Goal: Task Accomplishment & Management: Use online tool/utility

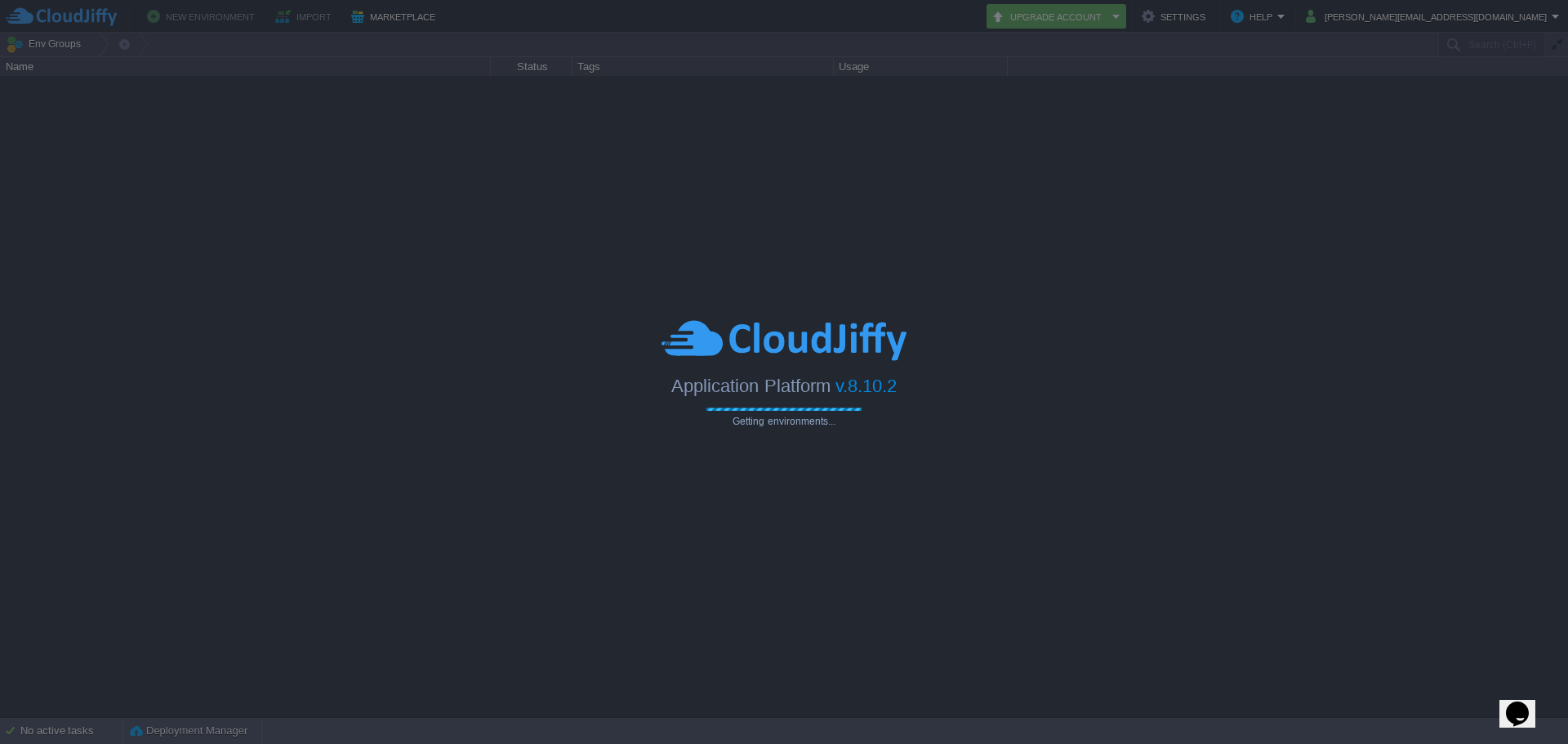
type input "Search (Ctrl+F)"
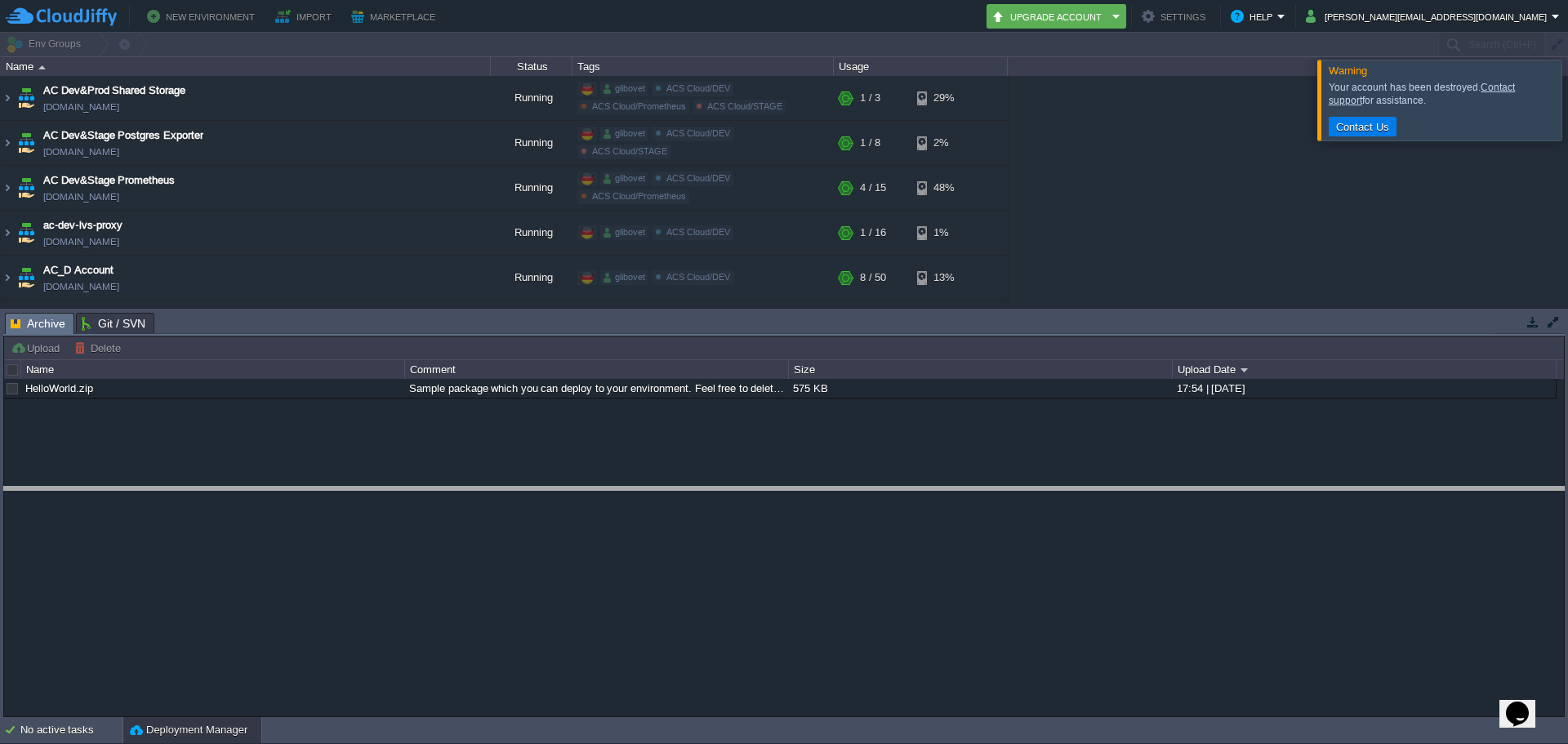
drag, startPoint x: 301, startPoint y: 323, endPoint x: 269, endPoint y: 497, distance: 176.9
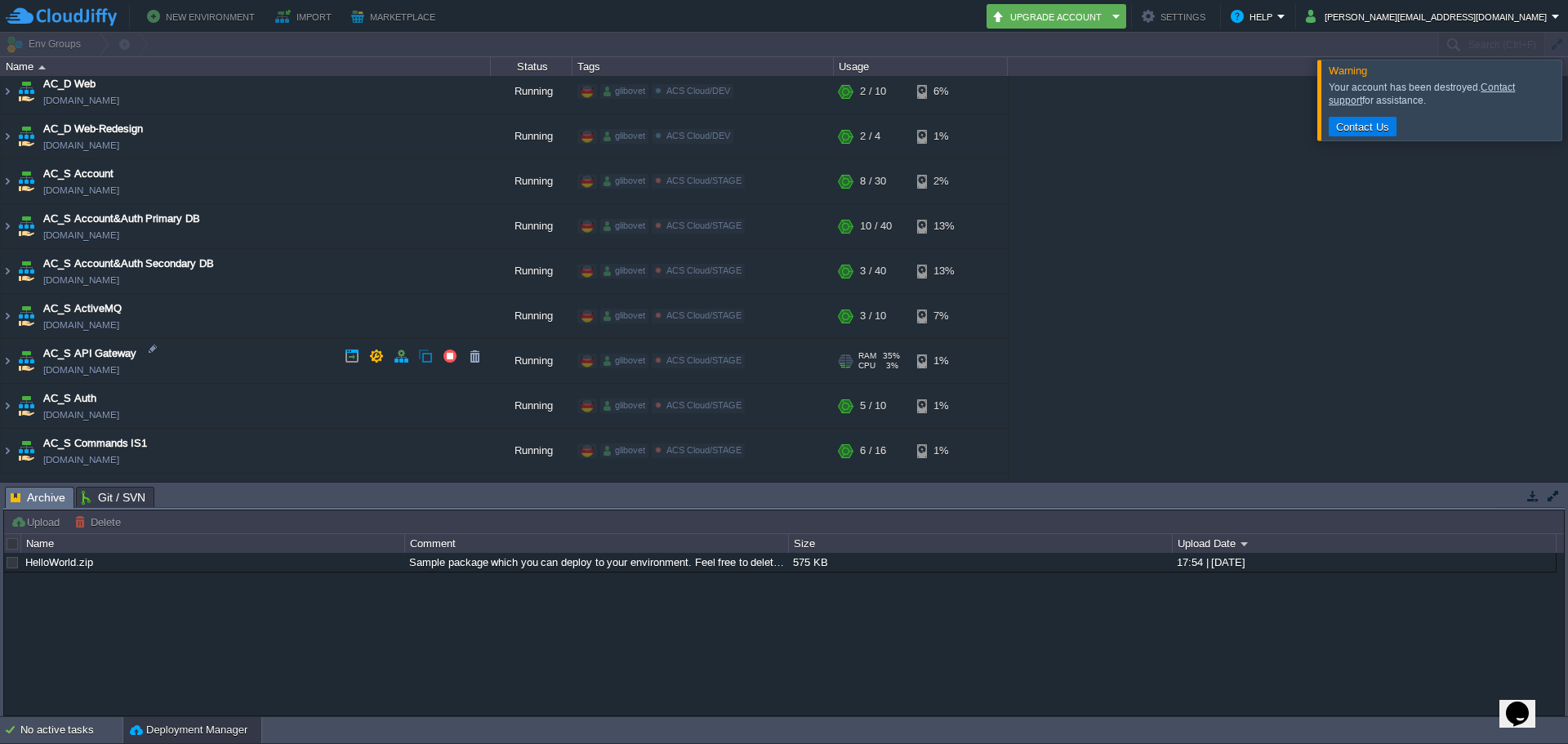
scroll to position [1572, 0]
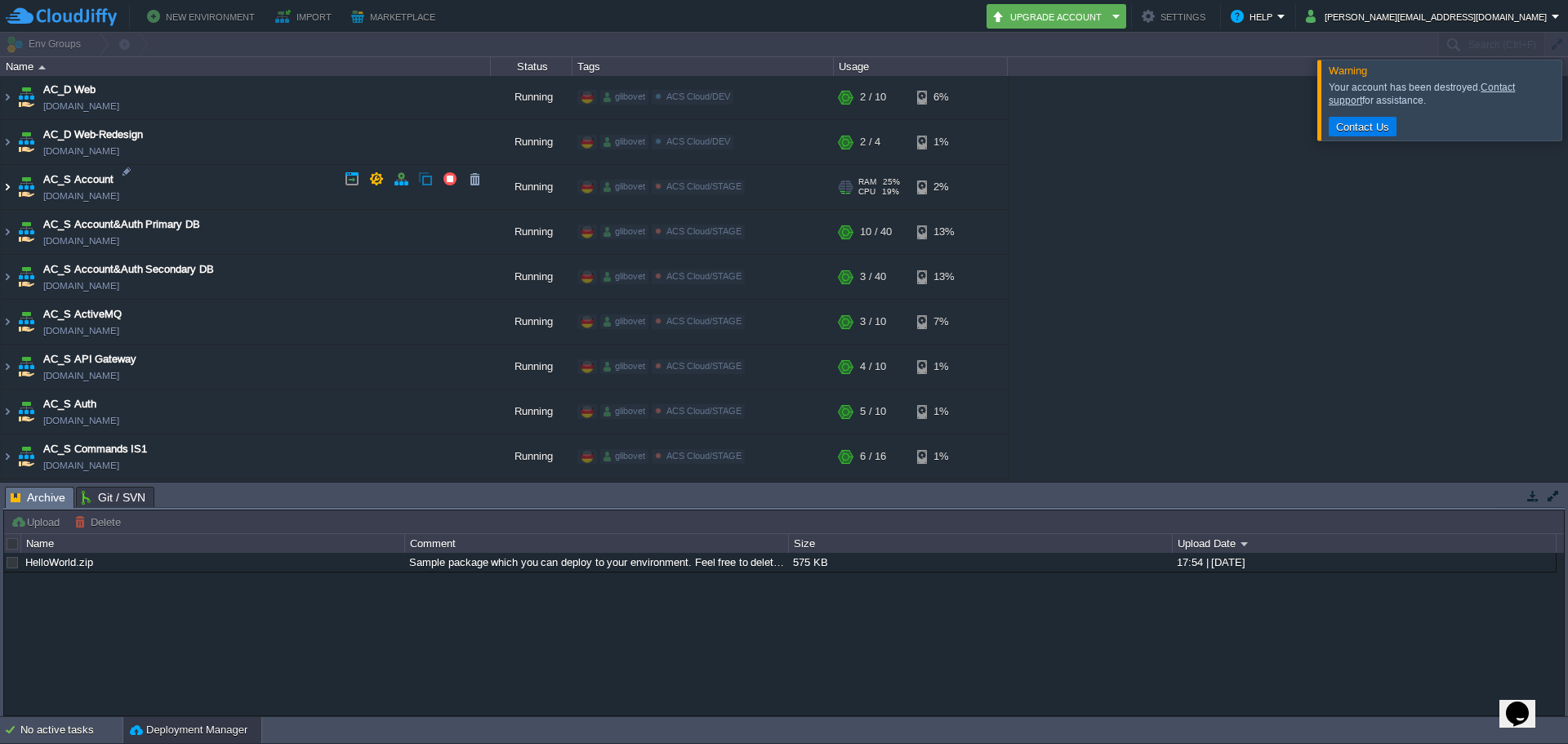
click at [7, 181] on img at bounding box center [7, 186] width 13 height 44
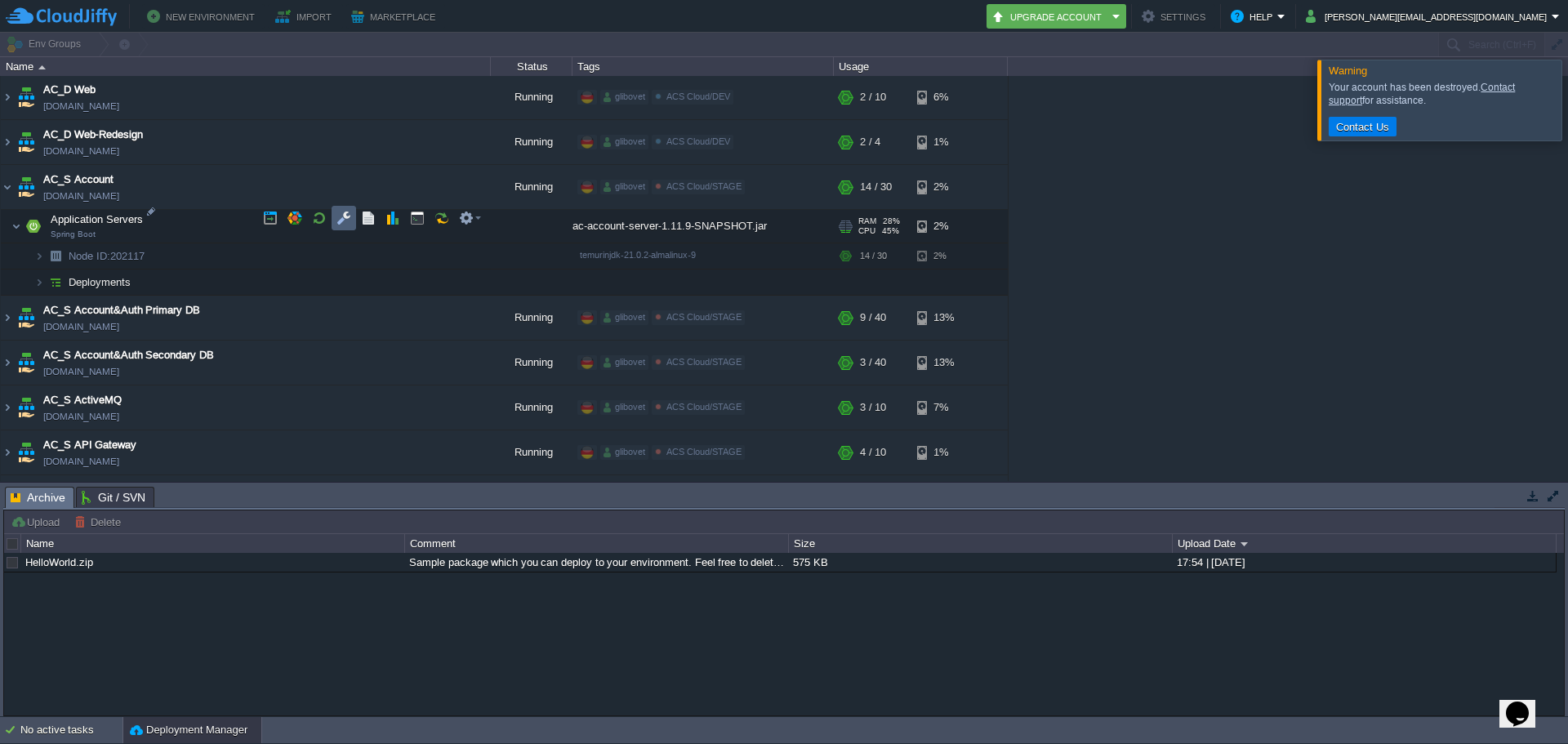
click at [347, 224] on button "button" at bounding box center [344, 218] width 14 height 14
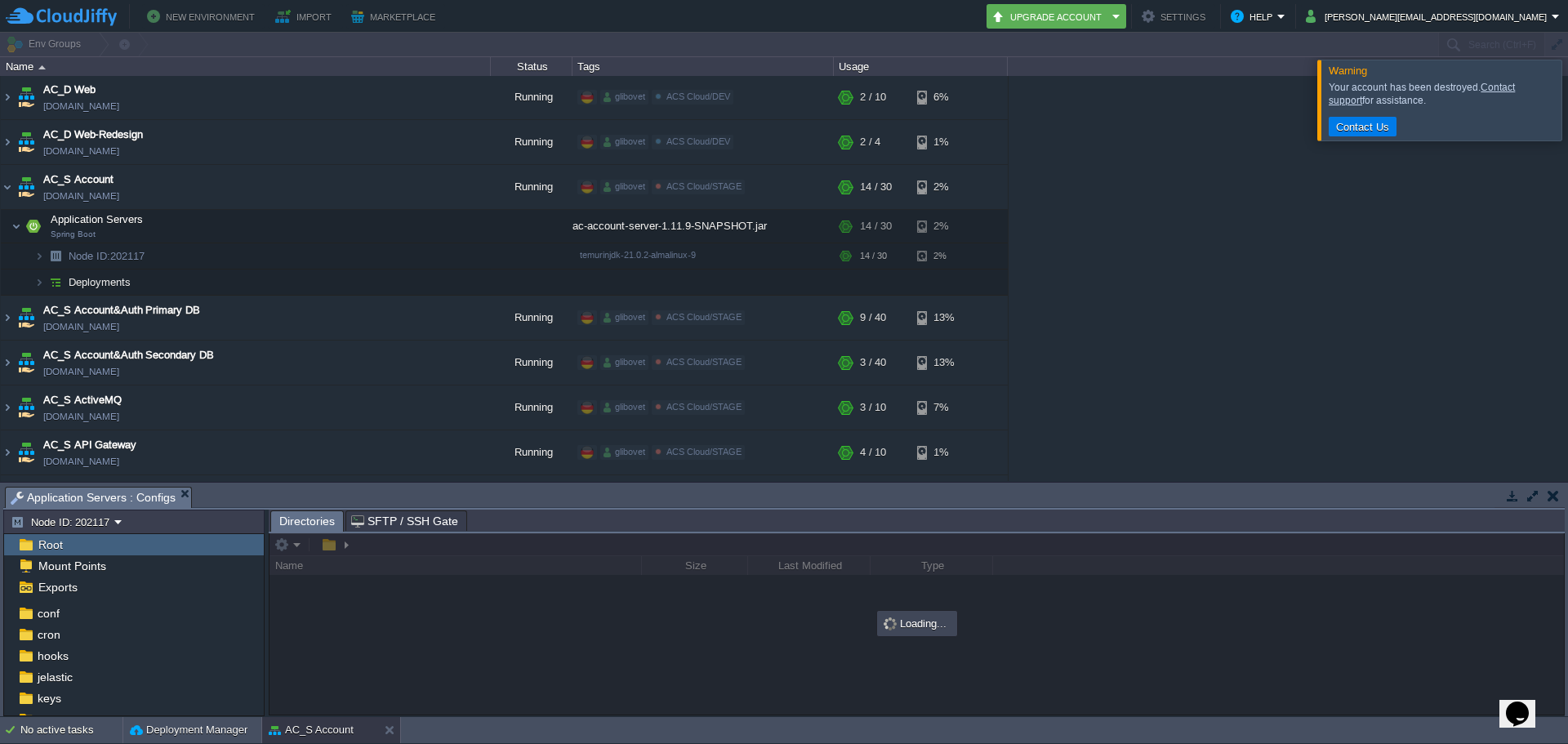
scroll to position [160, 0]
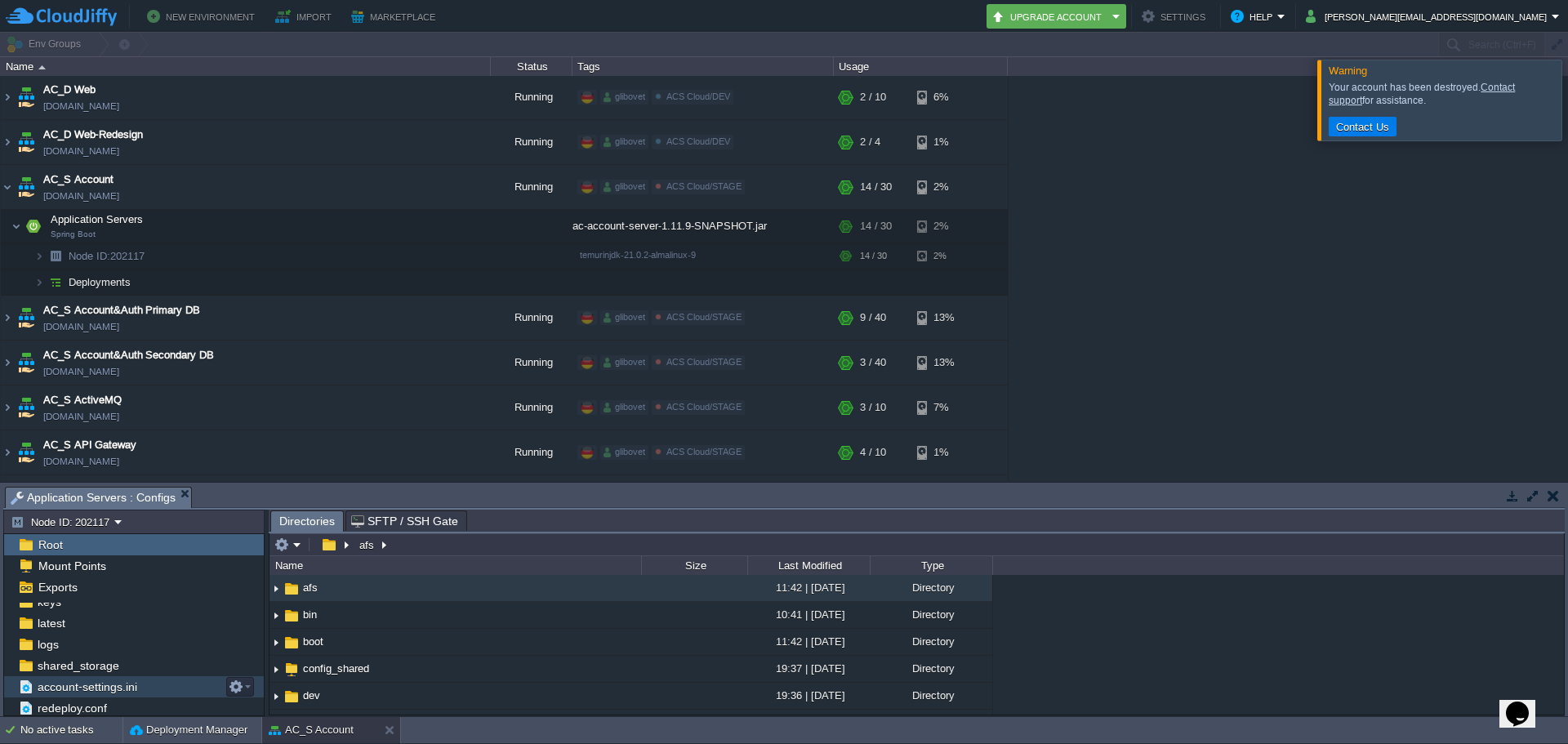
click at [115, 681] on span "account-settings.ini" at bounding box center [87, 686] width 105 height 14
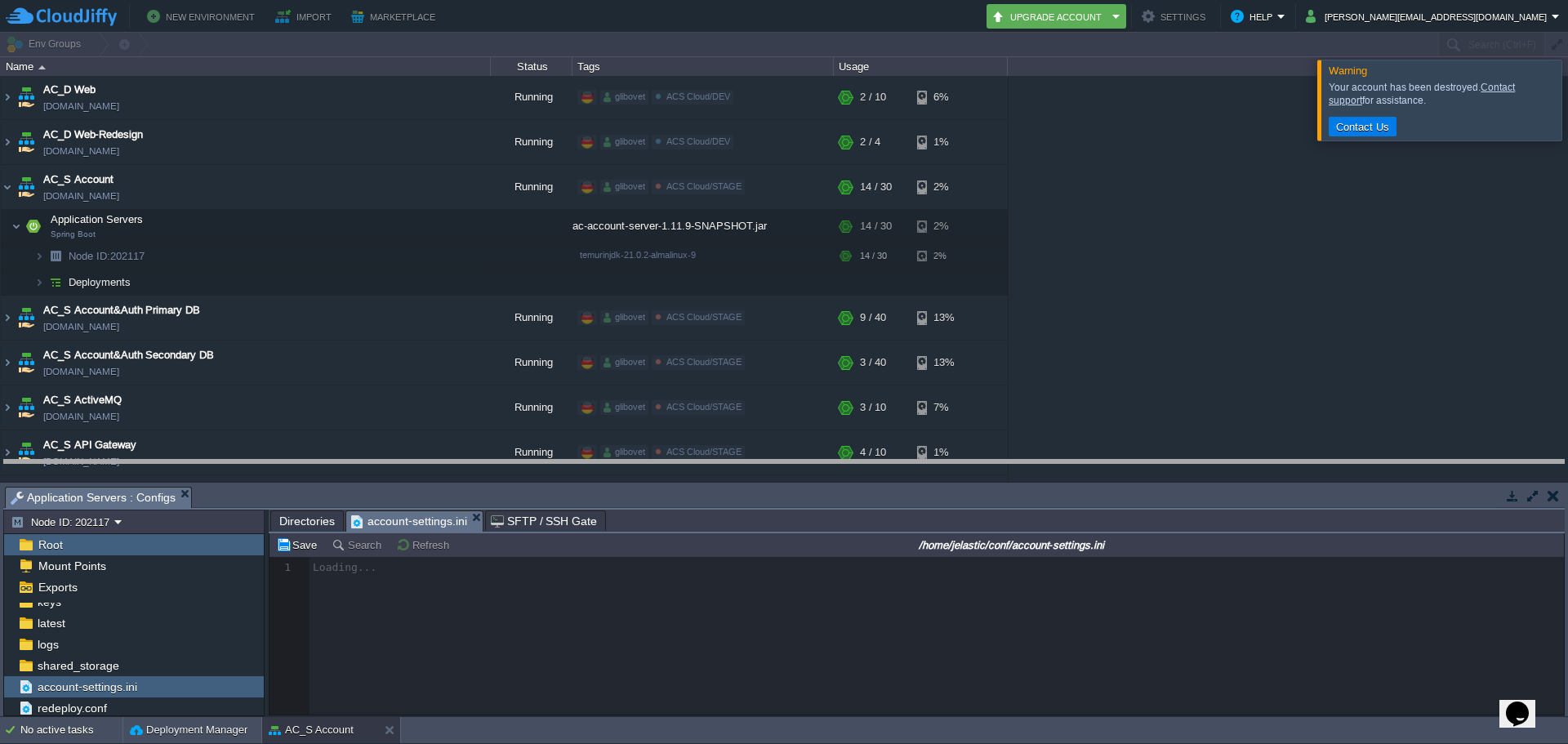
drag, startPoint x: 657, startPoint y: 502, endPoint x: 657, endPoint y: 356, distance: 146.0
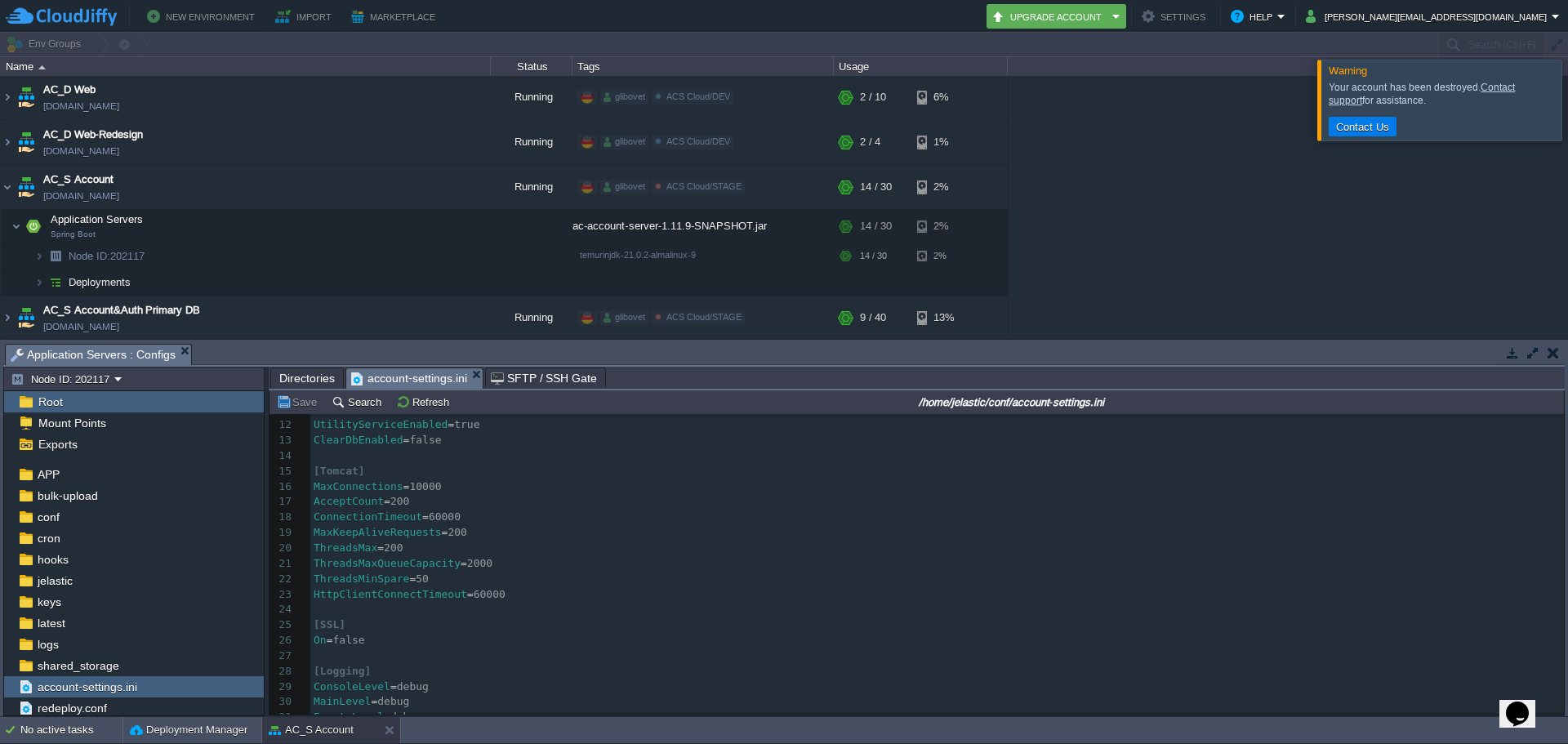
scroll to position [0, 0]
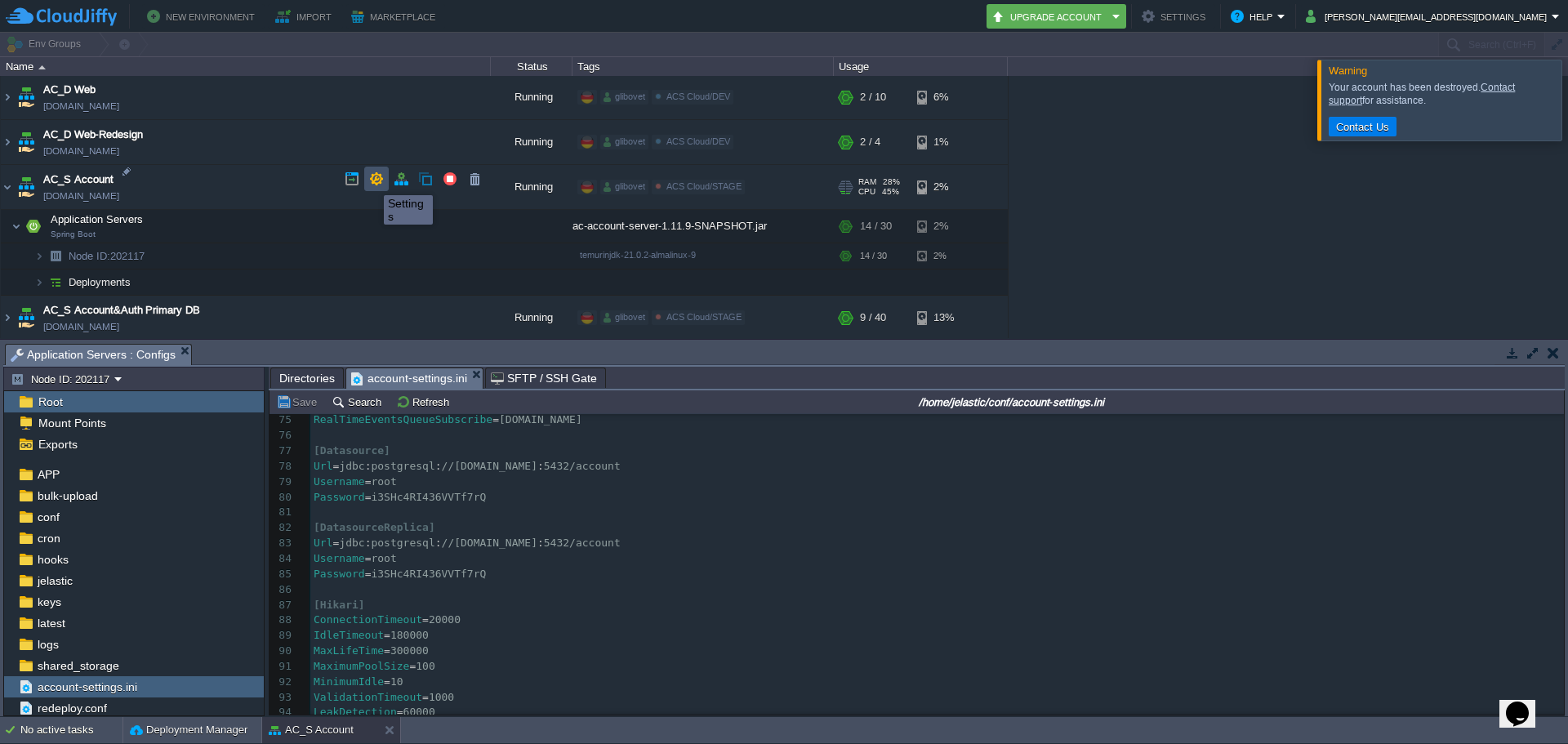
click at [371, 180] on button "button" at bounding box center [377, 178] width 14 height 14
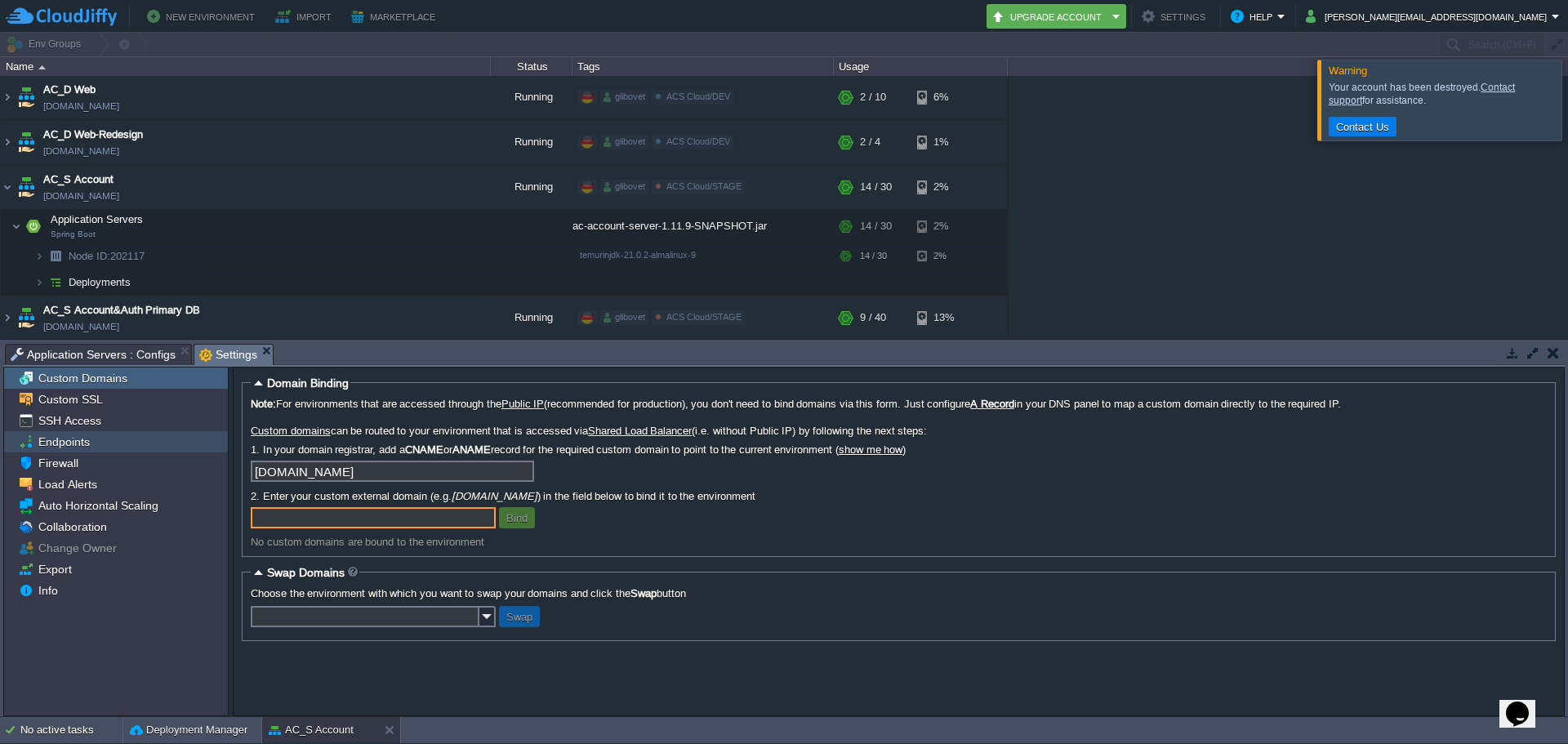
click at [83, 444] on span "Endpoints" at bounding box center [63, 442] width 57 height 14
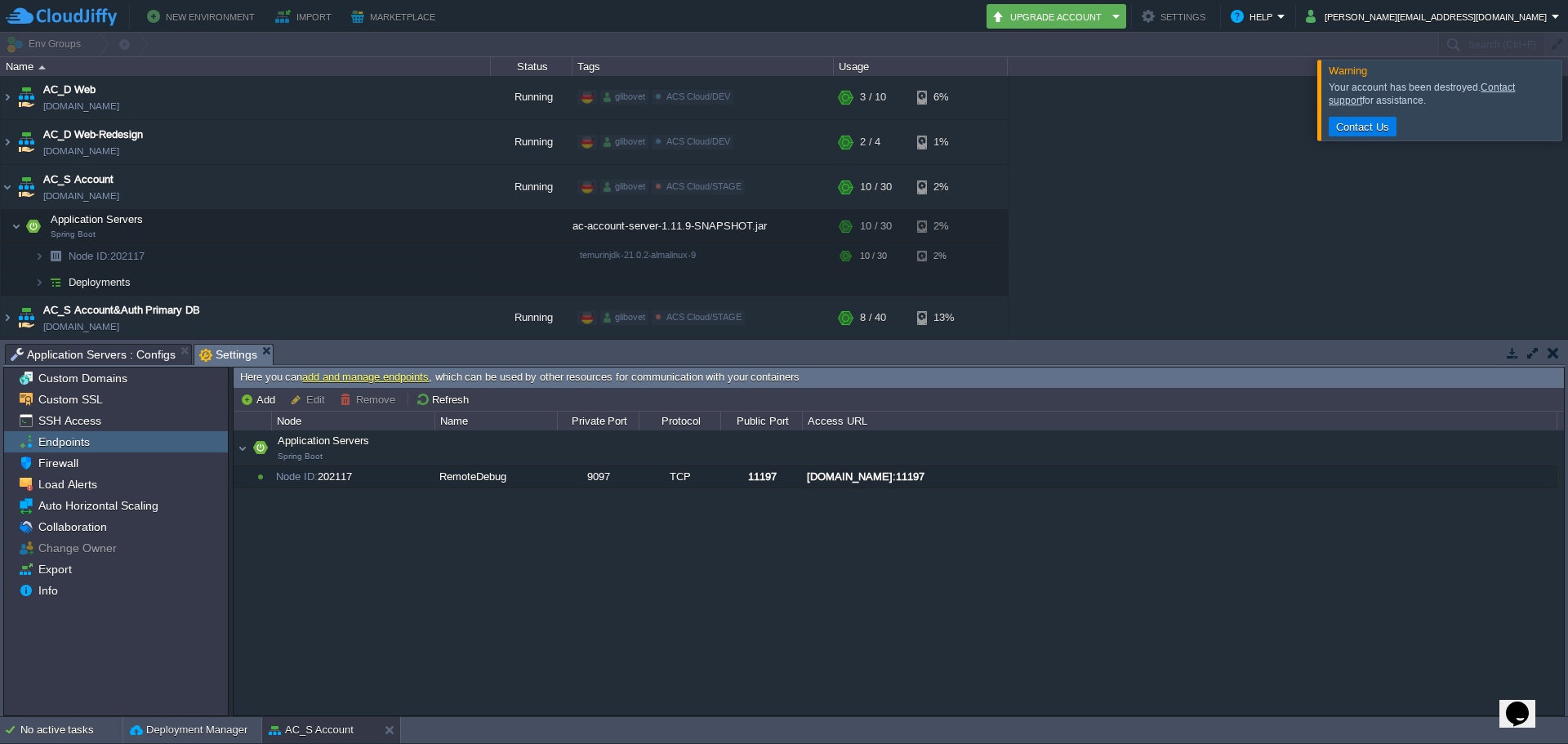
click at [85, 355] on span "Application Servers : Configs" at bounding box center [93, 354] width 165 height 20
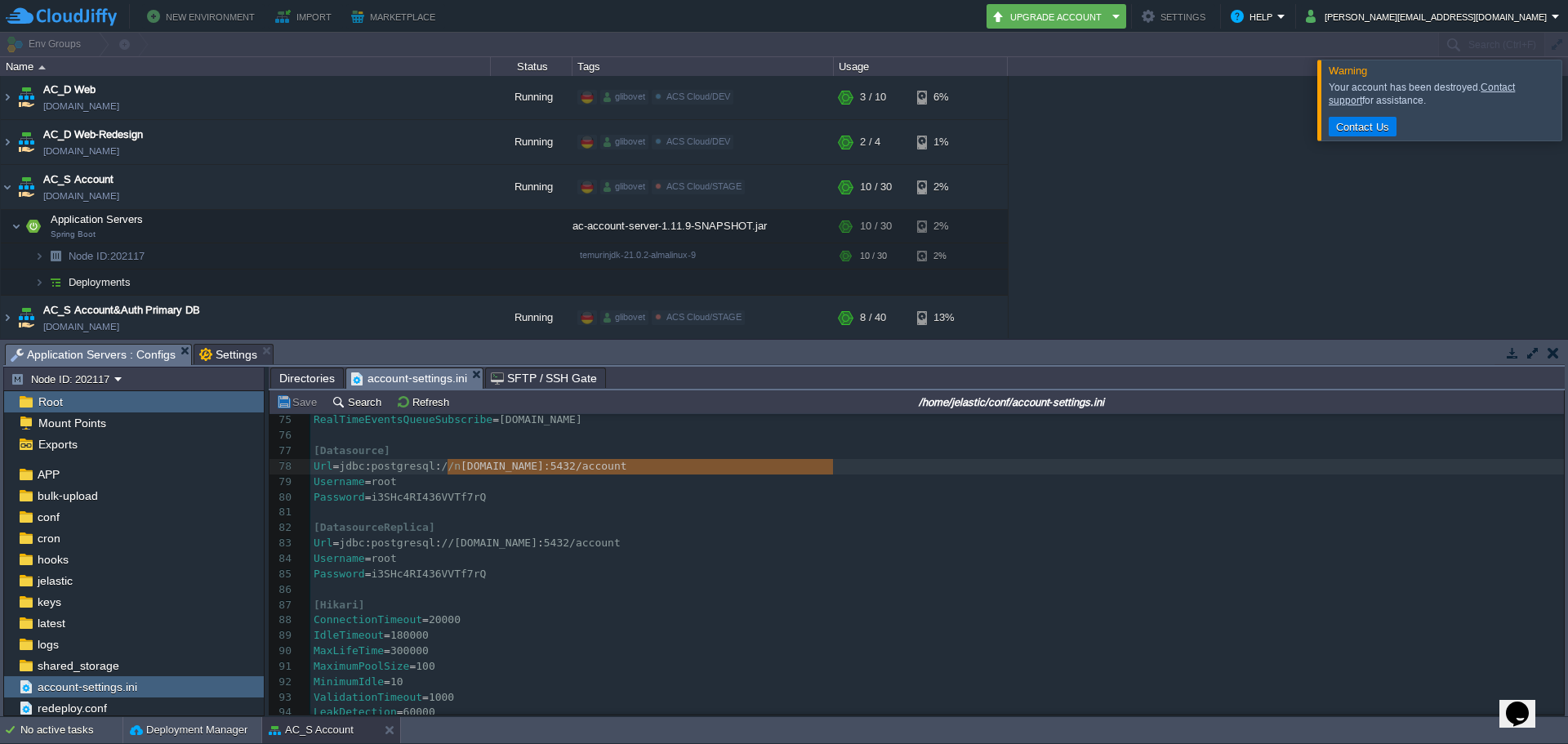
type textarea "[DOMAIN_NAME]:5432/account"
drag, startPoint x: 842, startPoint y: 464, endPoint x: 444, endPoint y: 469, distance: 398.0
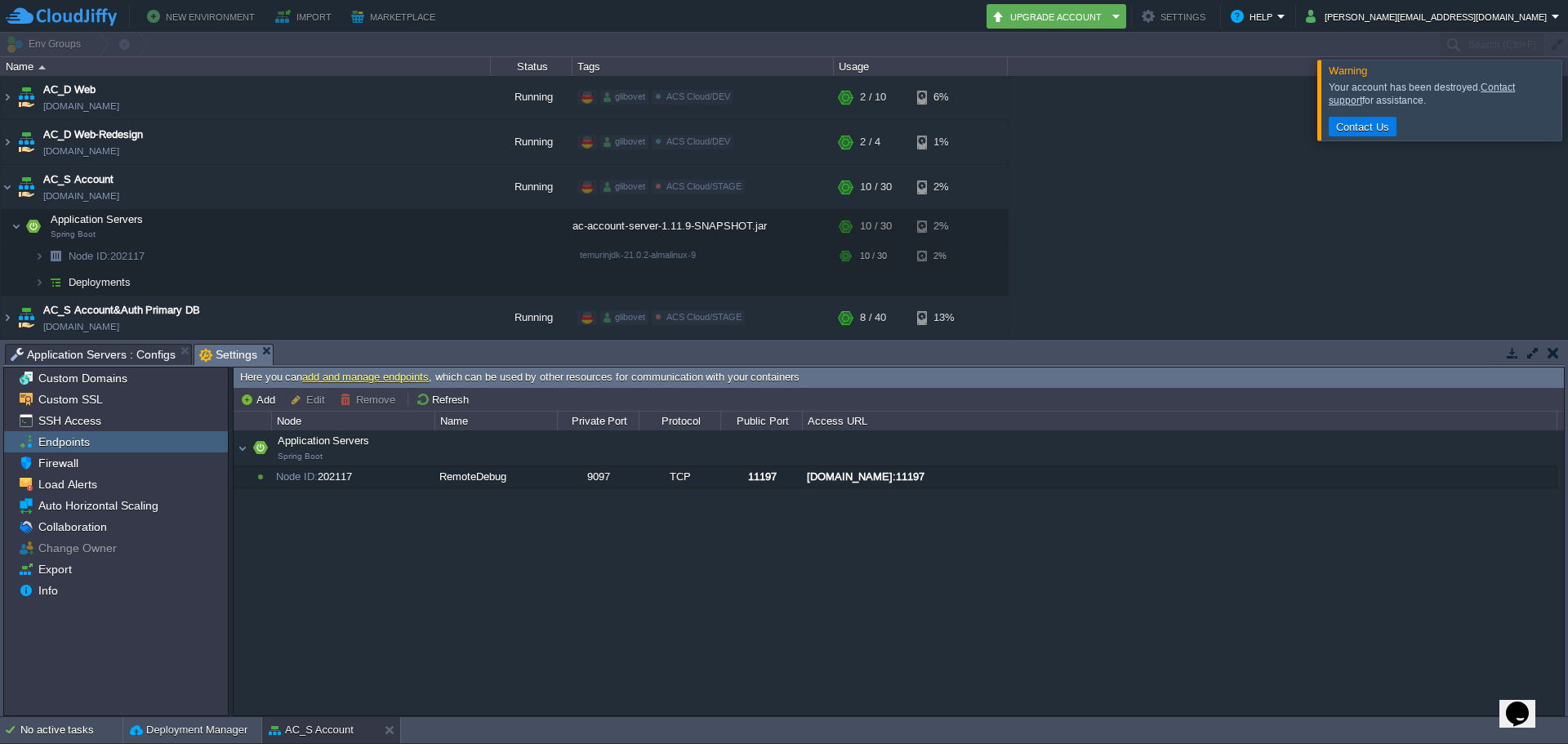
click at [214, 354] on span "Settings" at bounding box center [228, 354] width 58 height 21
click at [101, 354] on span "Application Servers : Configs" at bounding box center [93, 354] width 165 height 20
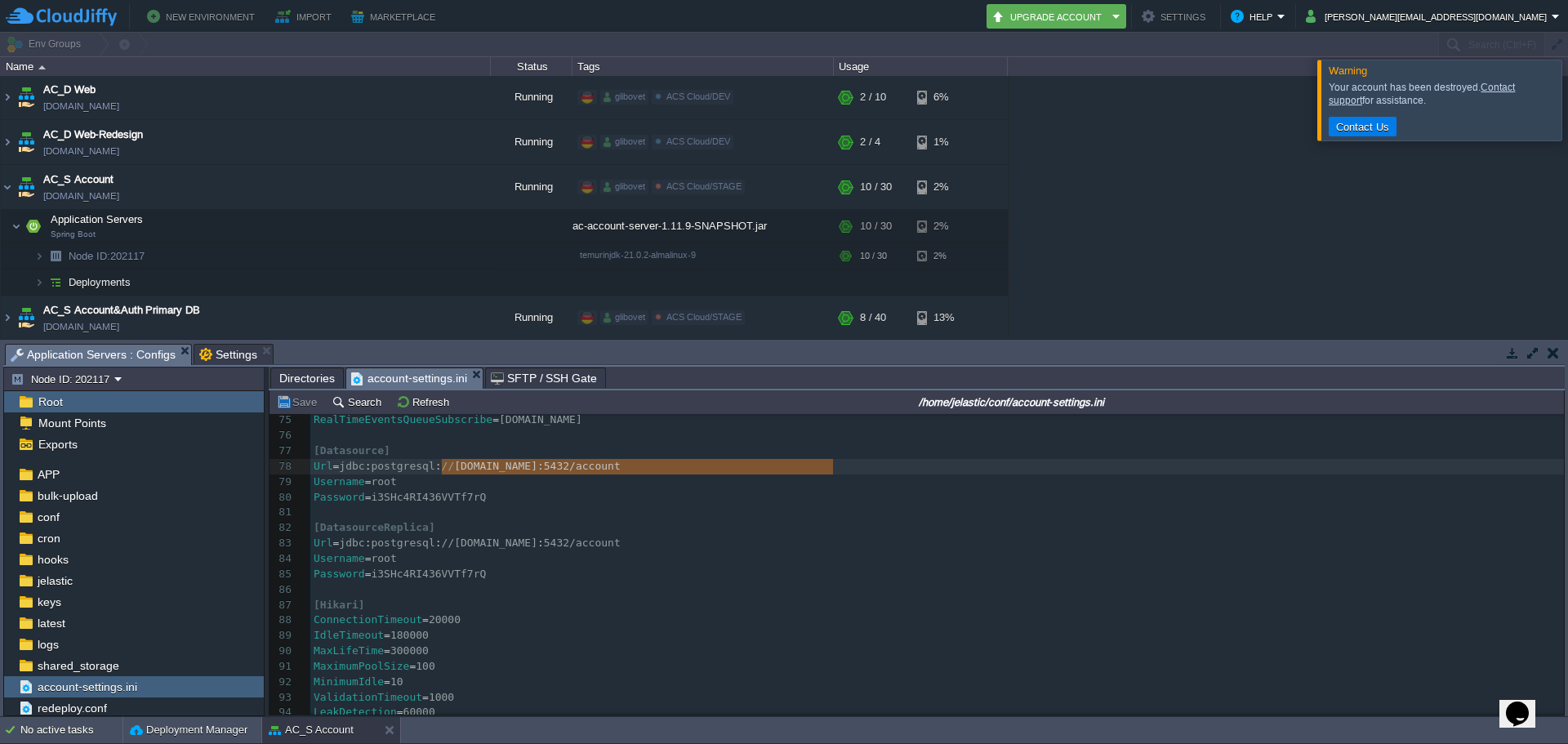
type textarea "f7rQ"
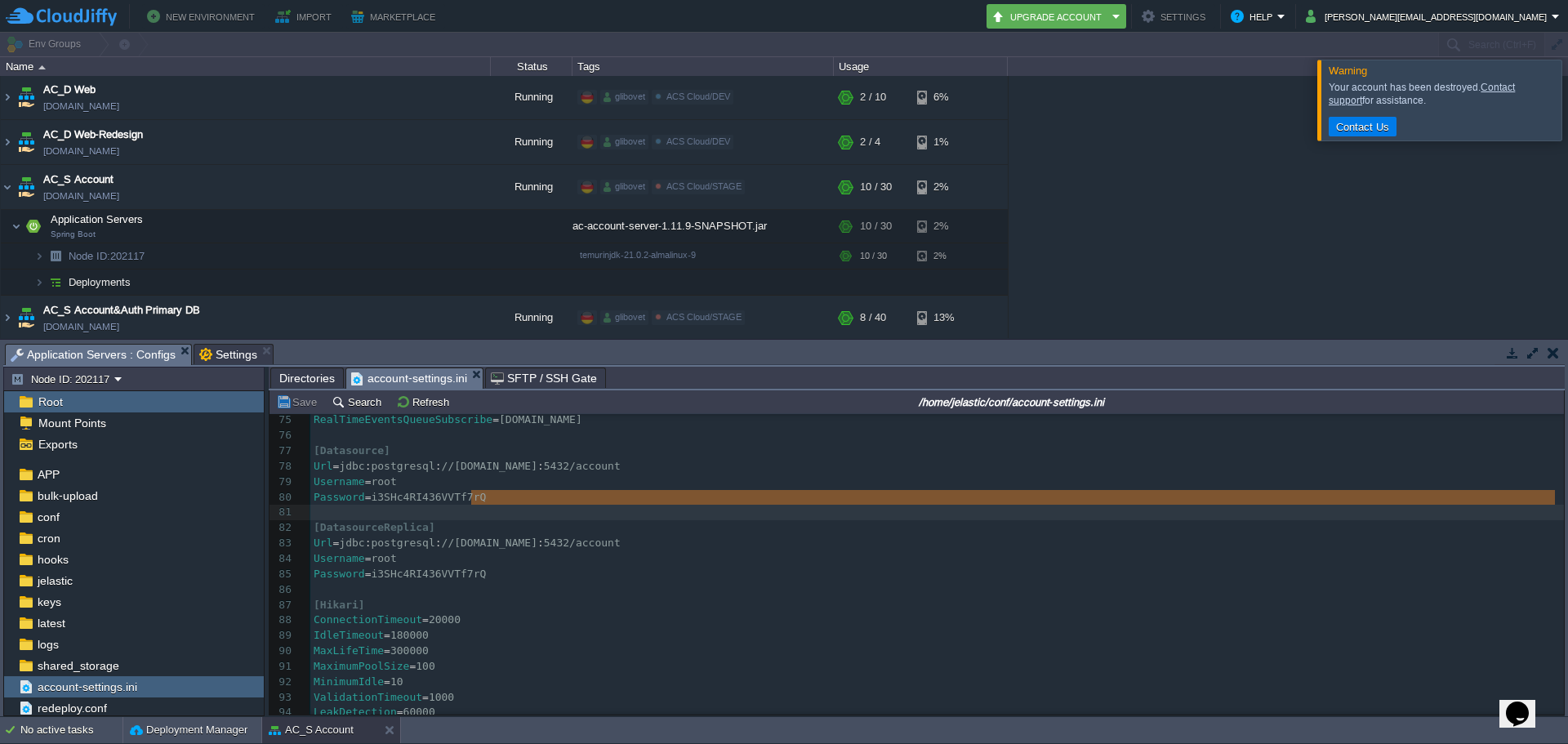
type textarea "i3SHc4RI436VVTf7rQ"
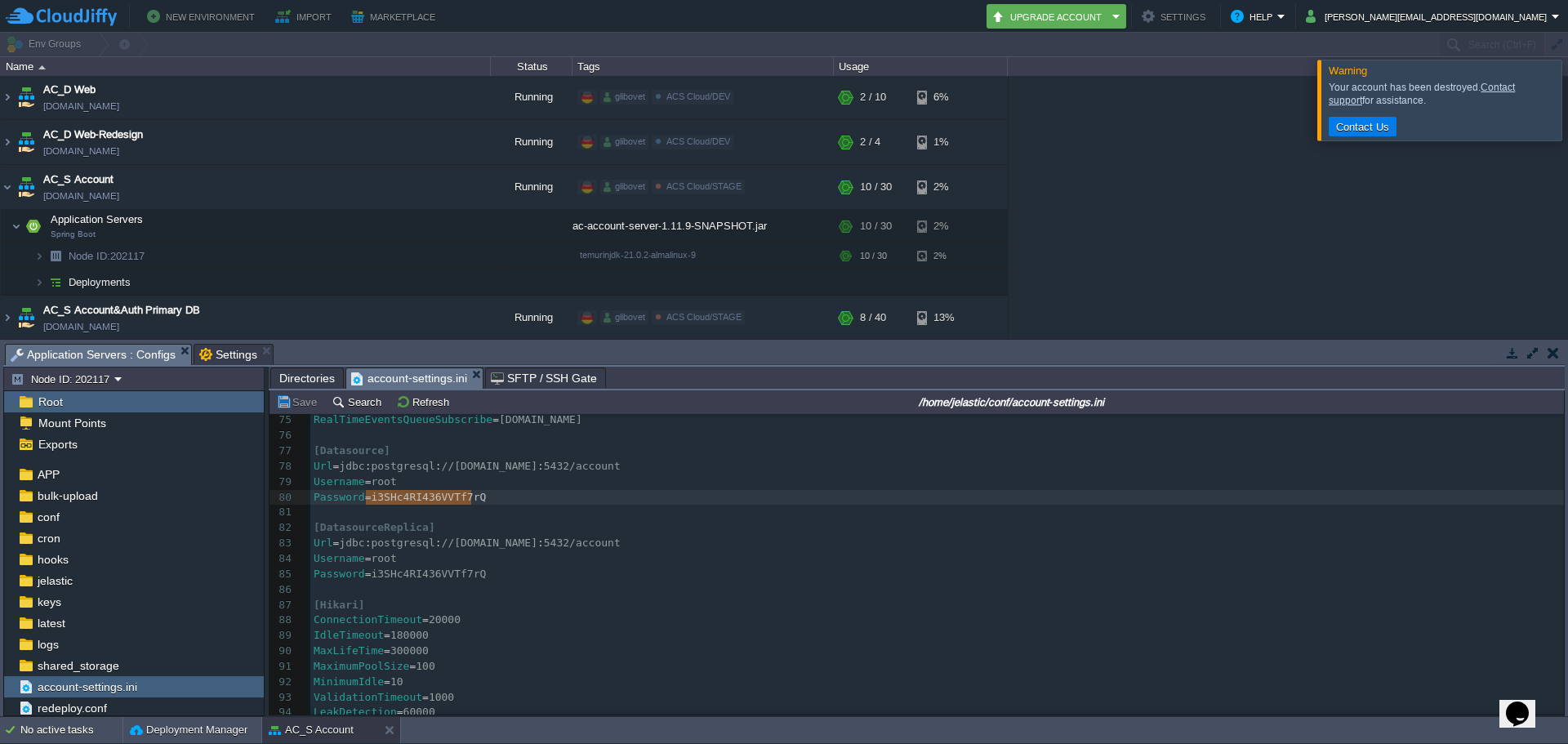
drag, startPoint x: 442, startPoint y: 507, endPoint x: 366, endPoint y: 504, distance: 76.1
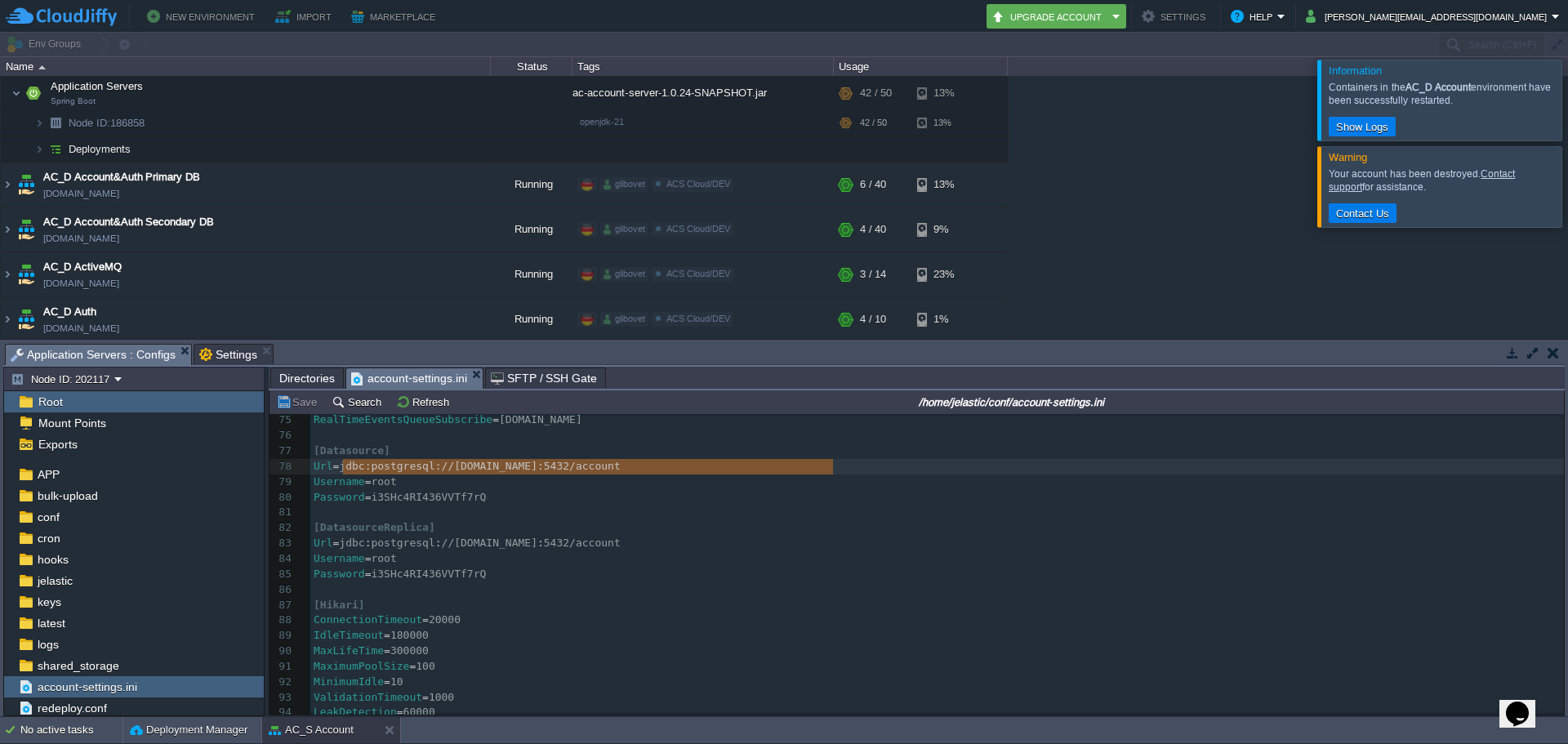
type textarea "jdbc:postgresql://[DOMAIN_NAME]:5432/account"
drag, startPoint x: 864, startPoint y: 467, endPoint x: 340, endPoint y: 471, distance: 524.0
click at [220, 351] on span "Settings" at bounding box center [228, 354] width 58 height 20
